Goal: Check status: Check status

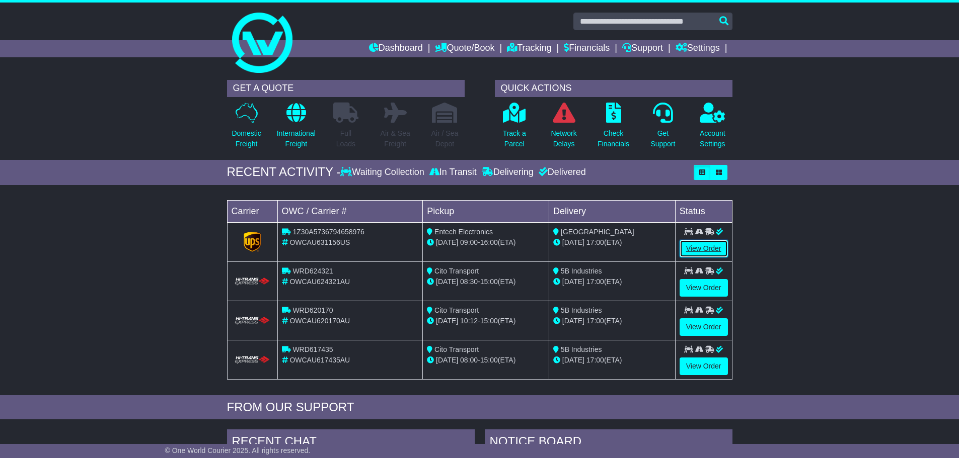
click at [702, 246] on link "View Order" at bounding box center [703, 249] width 48 height 18
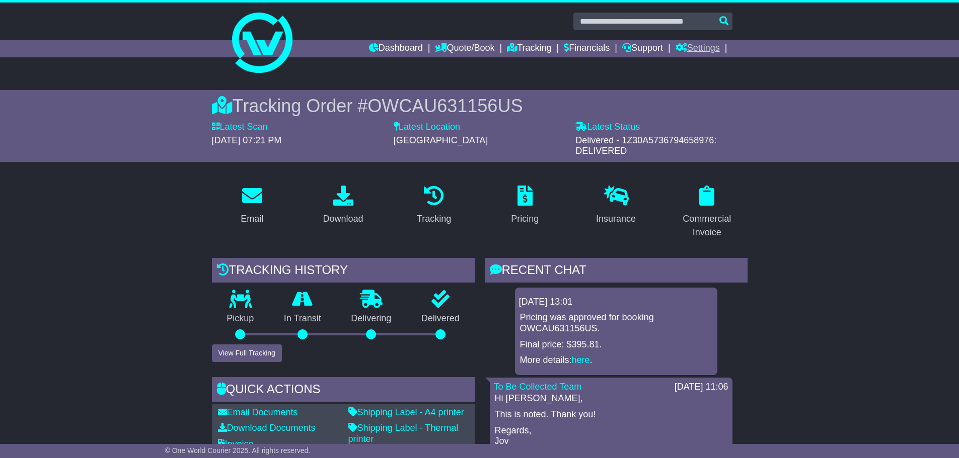
click at [708, 50] on link "Settings" at bounding box center [697, 48] width 44 height 17
click at [696, 67] on link "Settings" at bounding box center [715, 65] width 79 height 11
